Goal: Obtain resource: Obtain resource

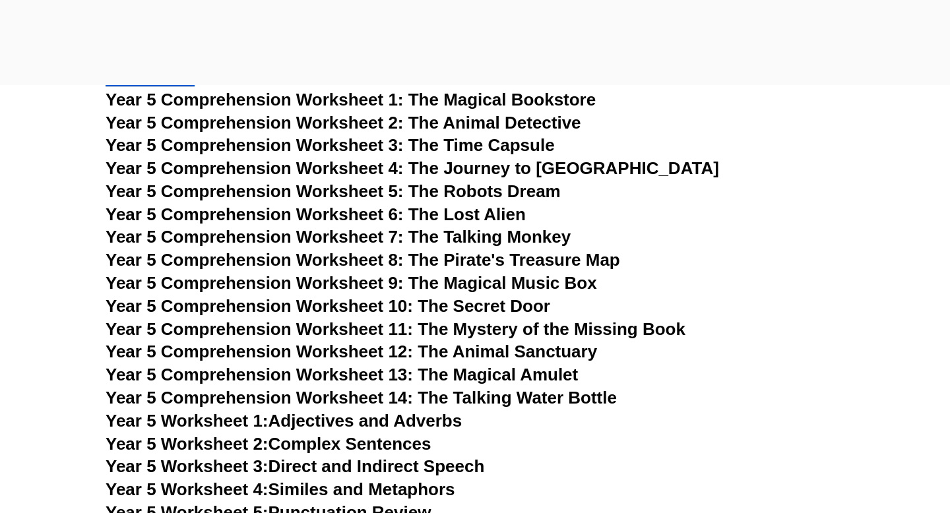
scroll to position [6387, 0]
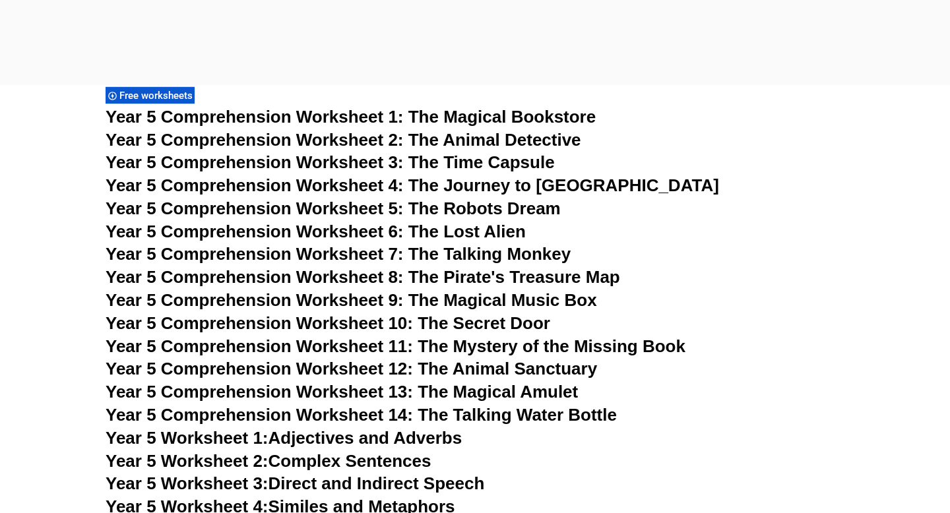
click at [475, 367] on span "Year 5 Comprehension Worksheet 12: The Animal Sanctuary" at bounding box center [351, 369] width 491 height 20
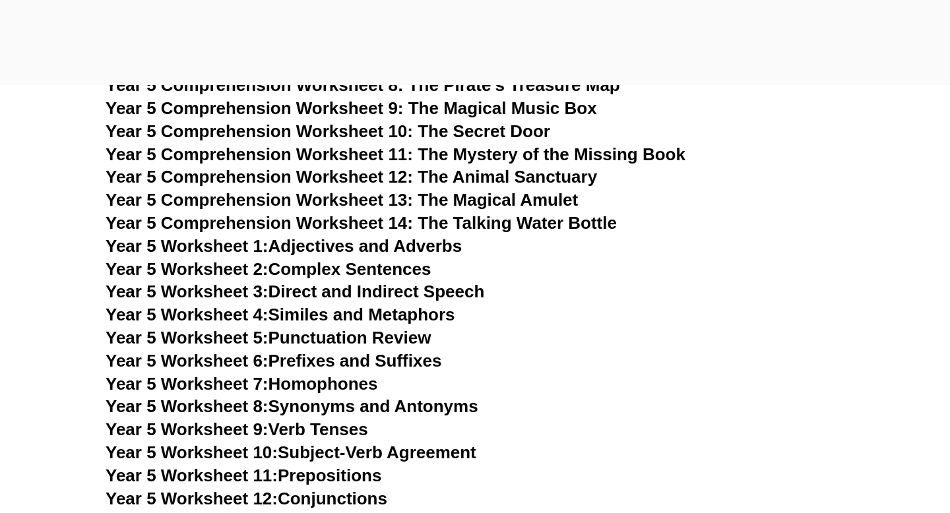
scroll to position [6602, 0]
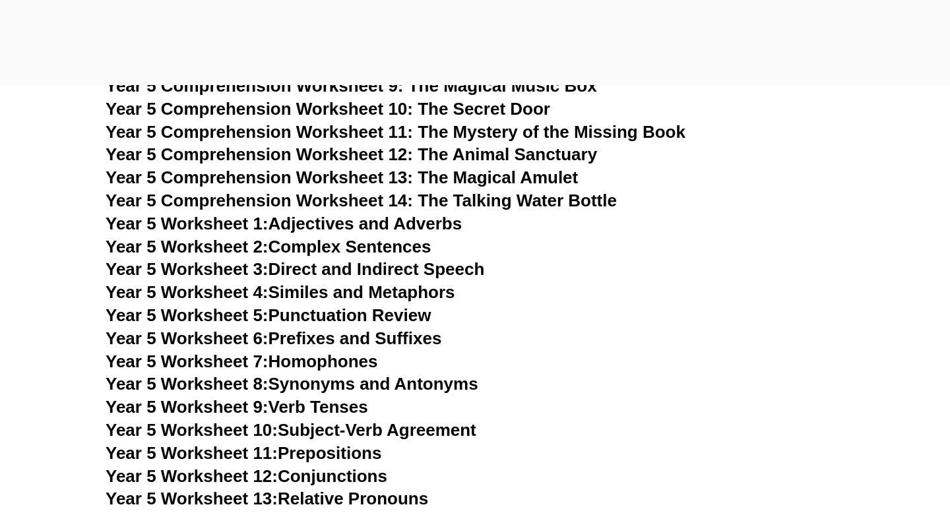
click at [327, 313] on link "Year 5 Worksheet 5: Punctuation Review" at bounding box center [268, 315] width 325 height 20
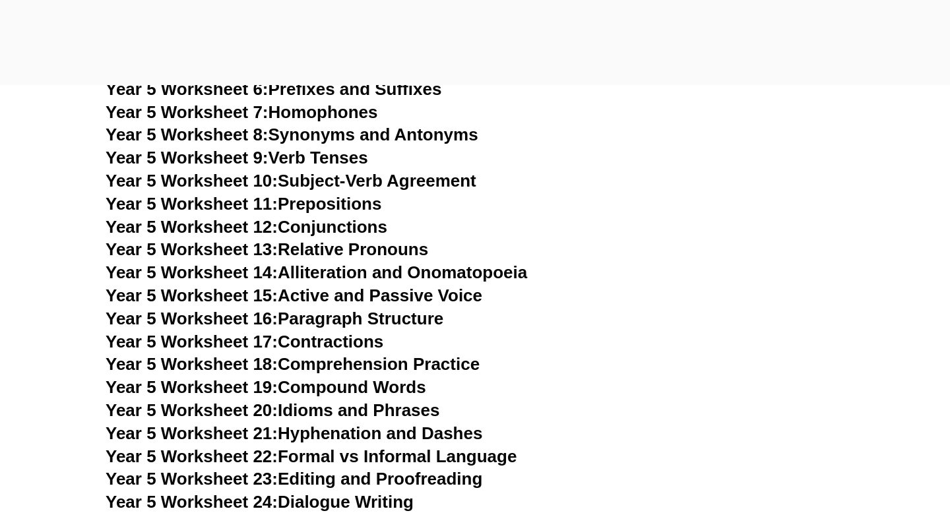
scroll to position [6854, 0]
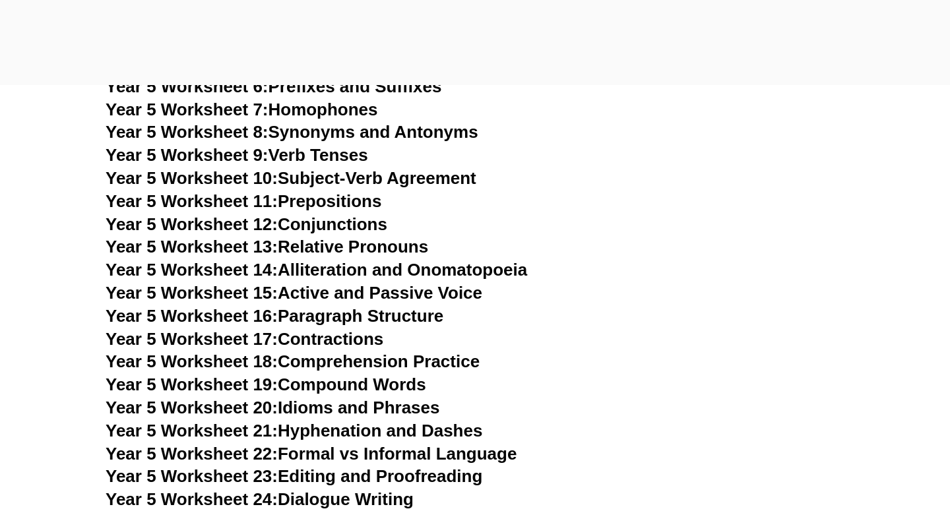
click at [333, 358] on link "Year 5 Worksheet 18: Comprehension Practice" at bounding box center [293, 361] width 374 height 20
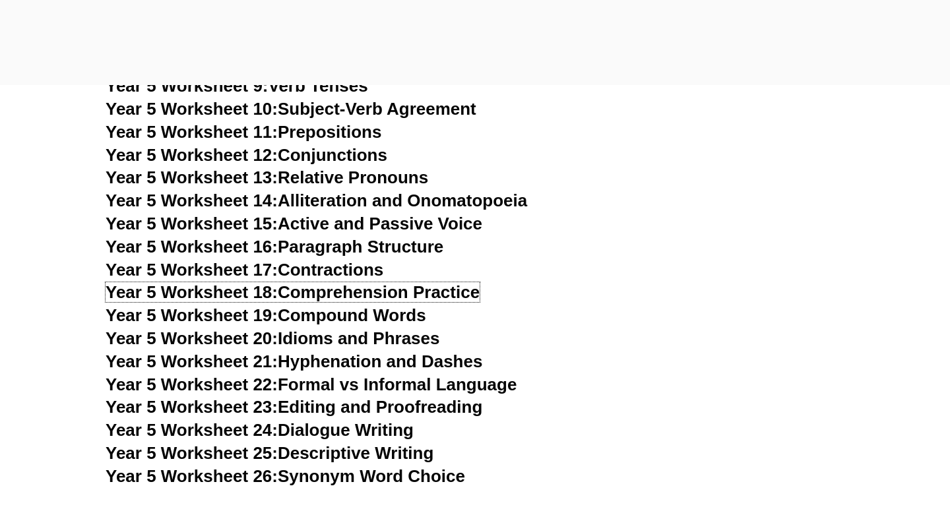
scroll to position [6925, 0]
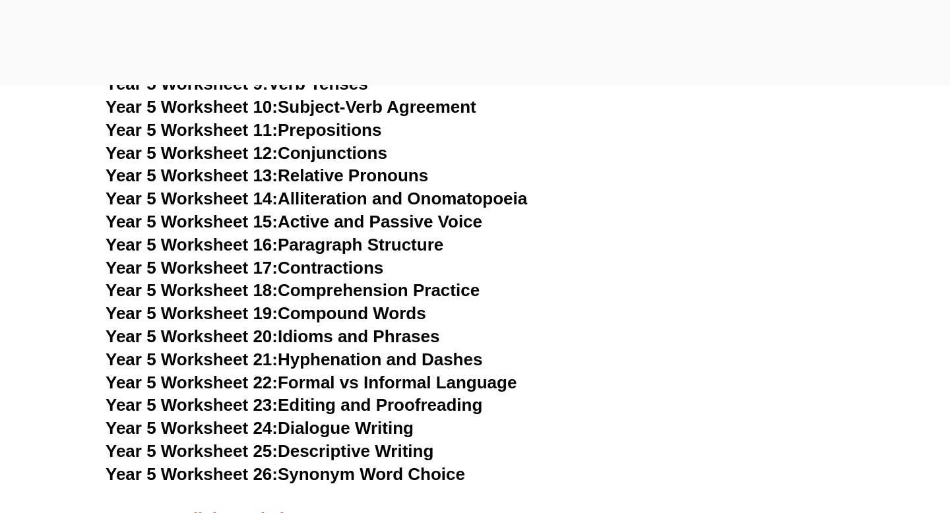
click at [331, 402] on link "Year 5 Worksheet 23: Editing and Proofreading" at bounding box center [294, 405] width 377 height 20
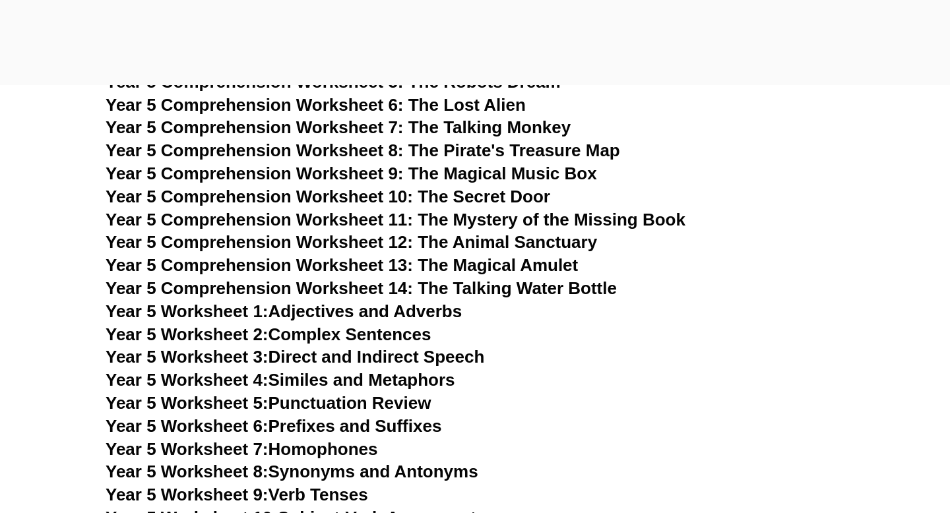
scroll to position [6494, 0]
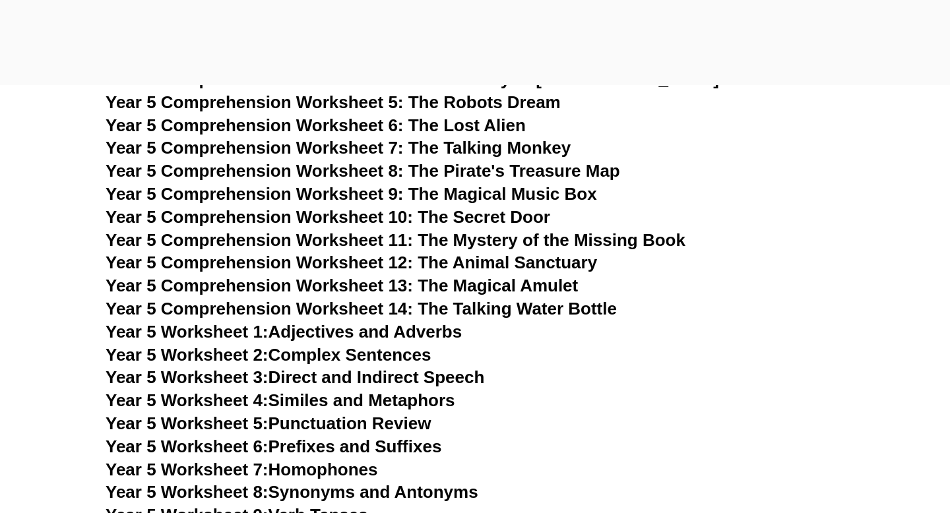
click at [483, 312] on span "Year 5 Comprehension Worksheet 14: The Talking Water Bottle" at bounding box center [361, 309] width 511 height 20
